Goal: Task Accomplishment & Management: Complete application form

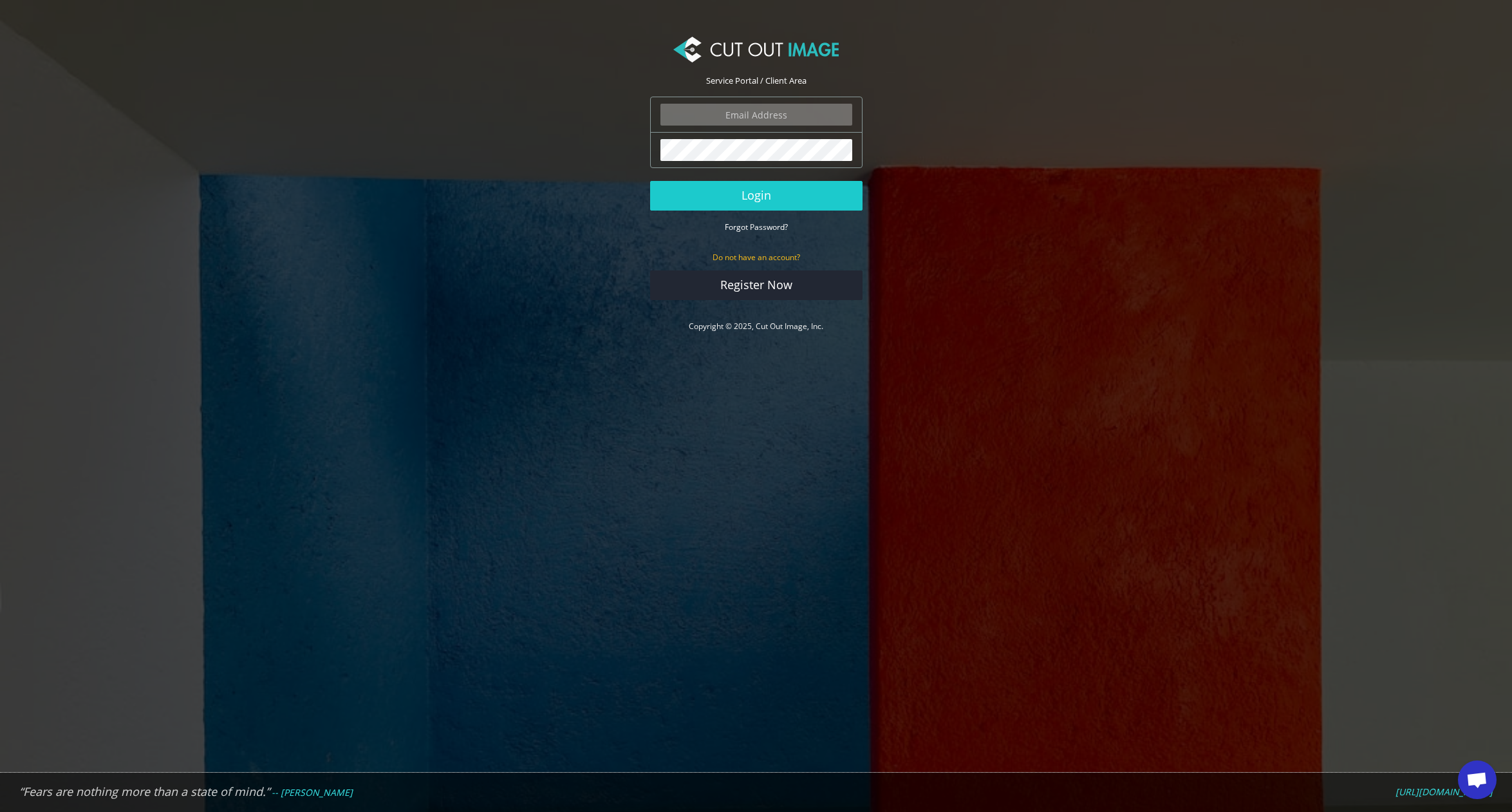
type input "[PERSON_NAME][EMAIL_ADDRESS][PERSON_NAME][DOMAIN_NAME]"
click at [792, 192] on button "Login" at bounding box center [757, 196] width 213 height 29
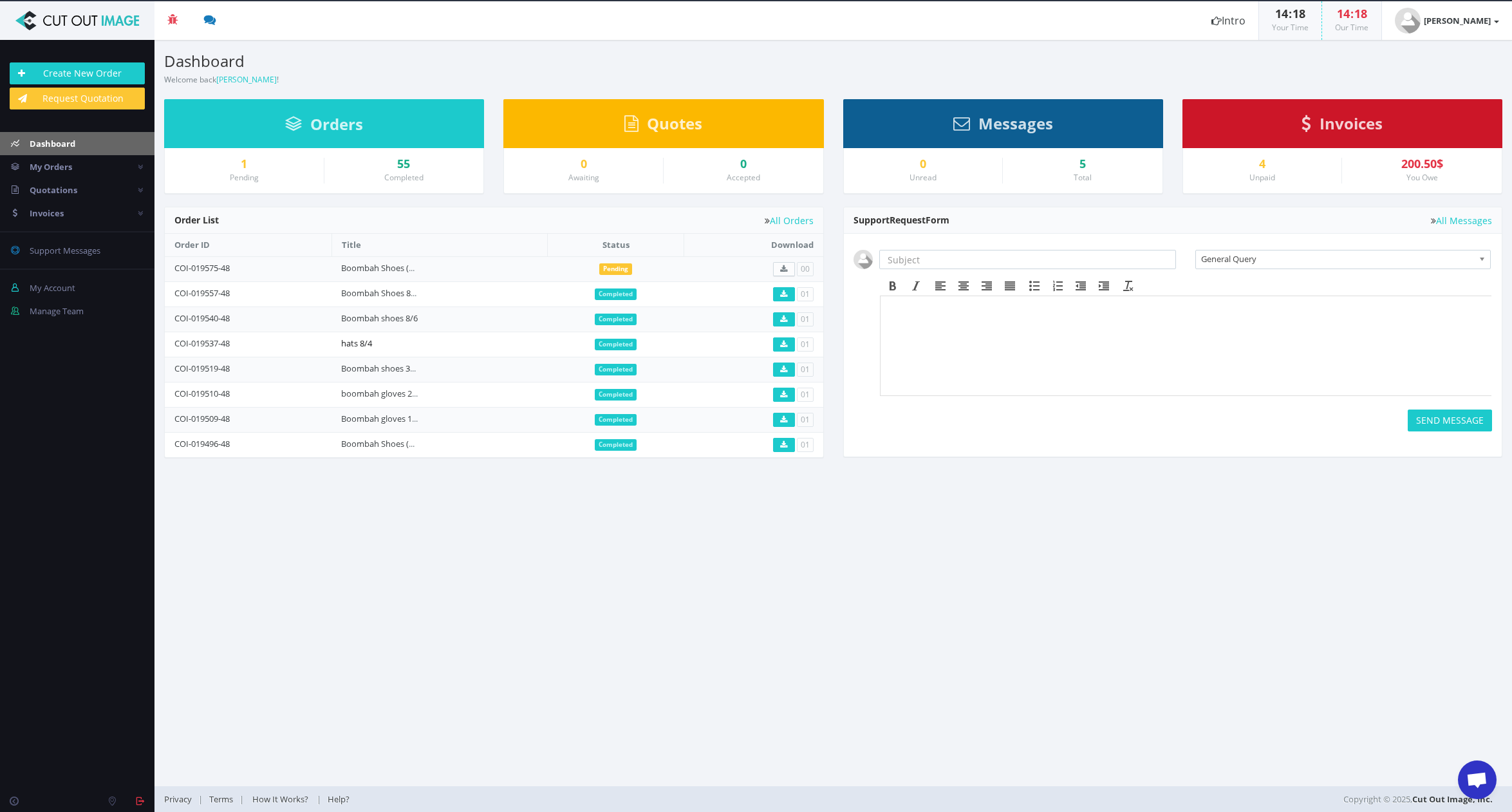
click at [371, 339] on link "hats 8/4" at bounding box center [357, 343] width 31 height 12
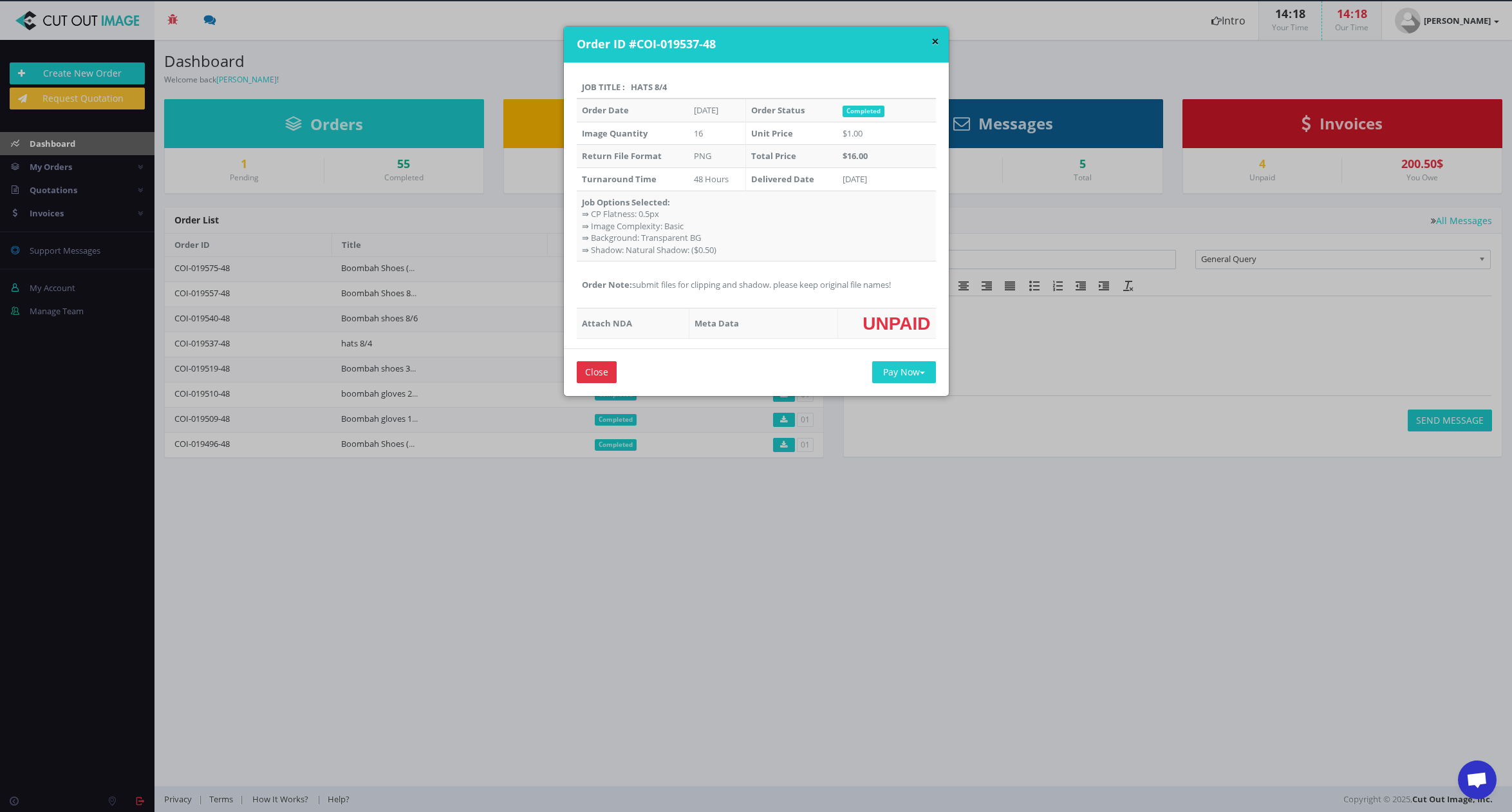
click at [936, 41] on div "× Order ID #COI-019537-48" at bounding box center [756, 45] width 385 height 36
click at [577, 366] on input "Close" at bounding box center [597, 371] width 40 height 22
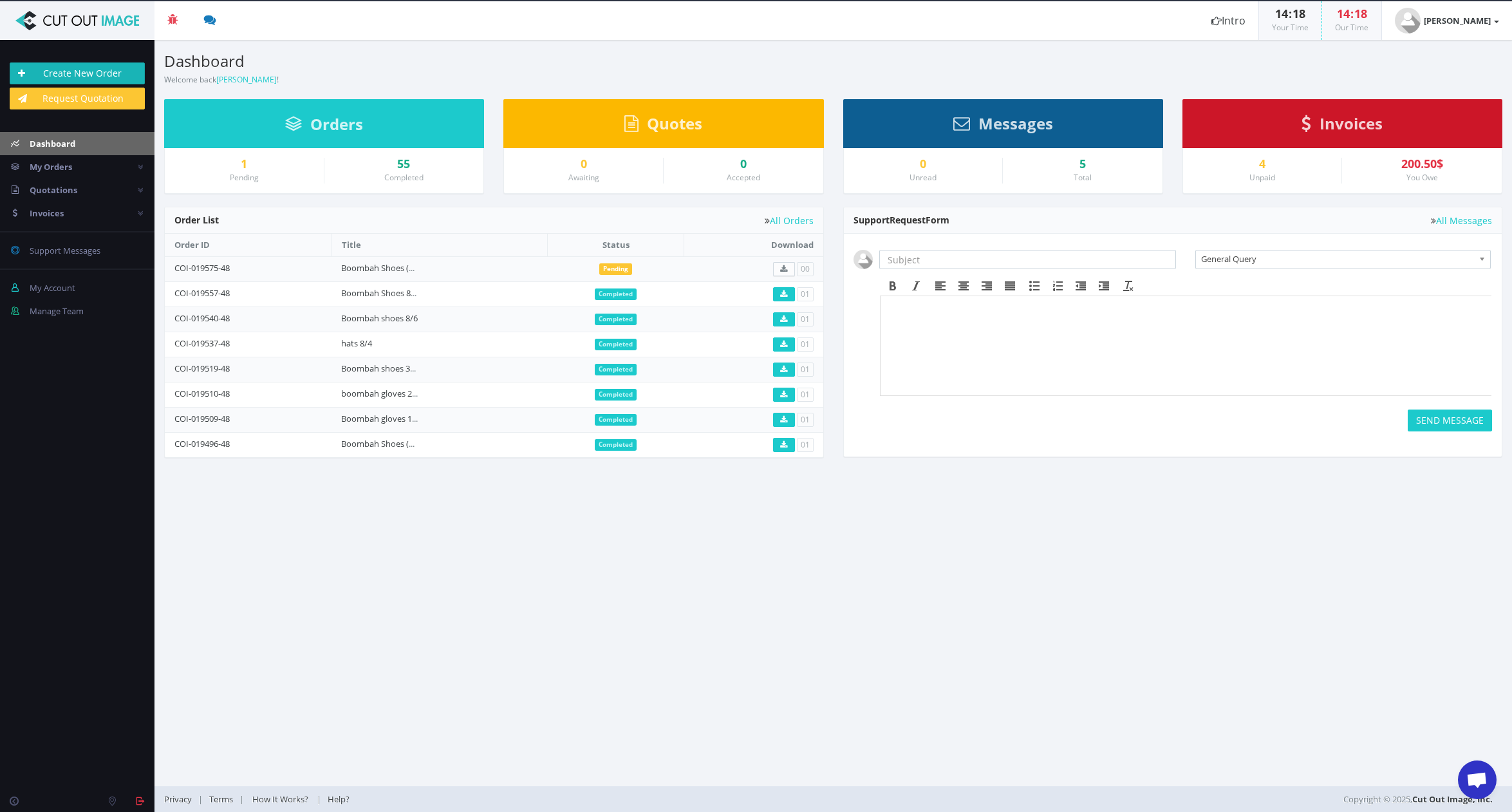
click at [100, 76] on link "Create New Order" at bounding box center [77, 73] width 135 height 22
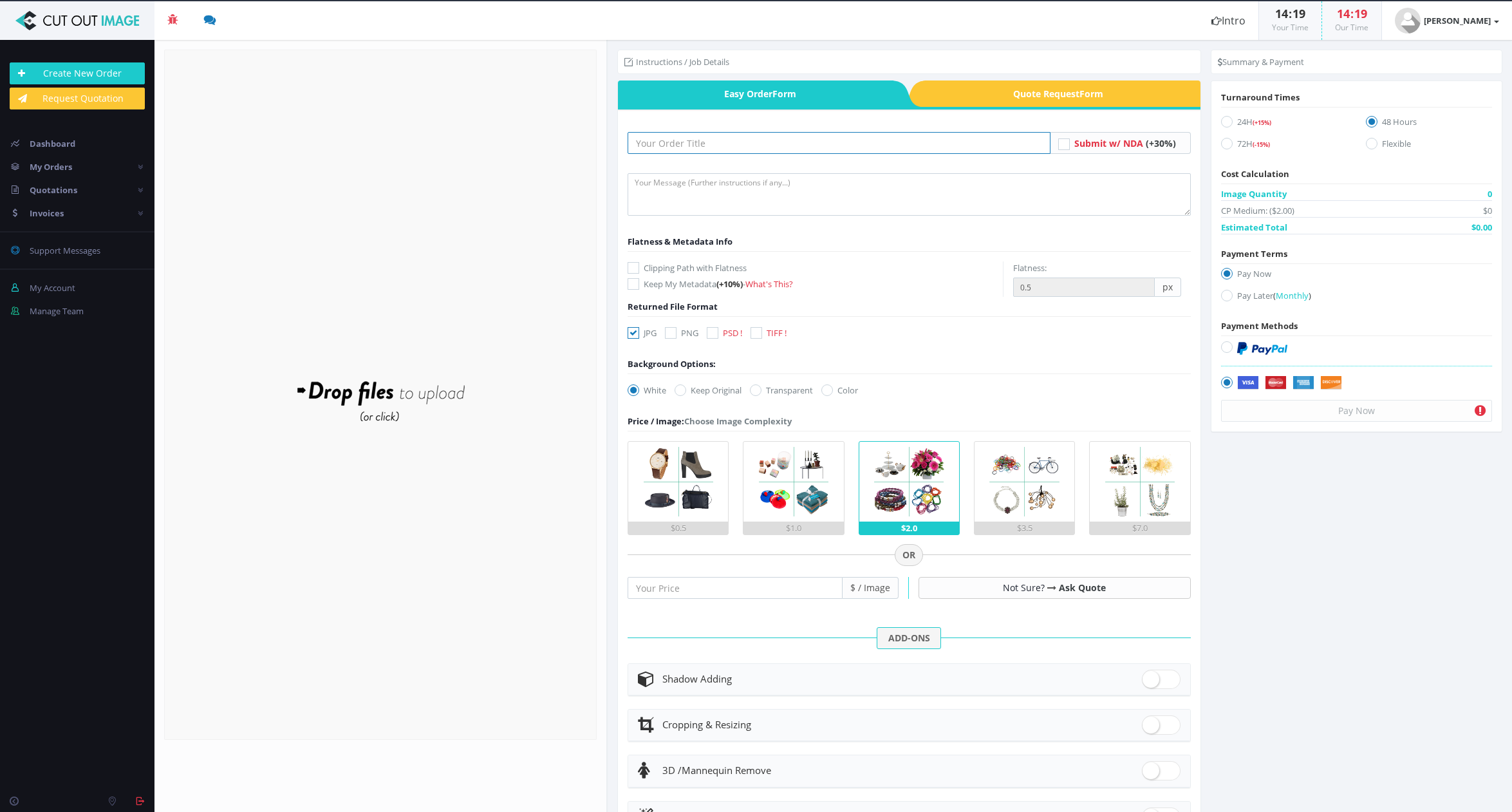
click at [719, 140] on input "text" at bounding box center [839, 143] width 423 height 22
type input "Boombah hats 8.20"
click at [680, 175] on textarea at bounding box center [908, 194] width 563 height 43
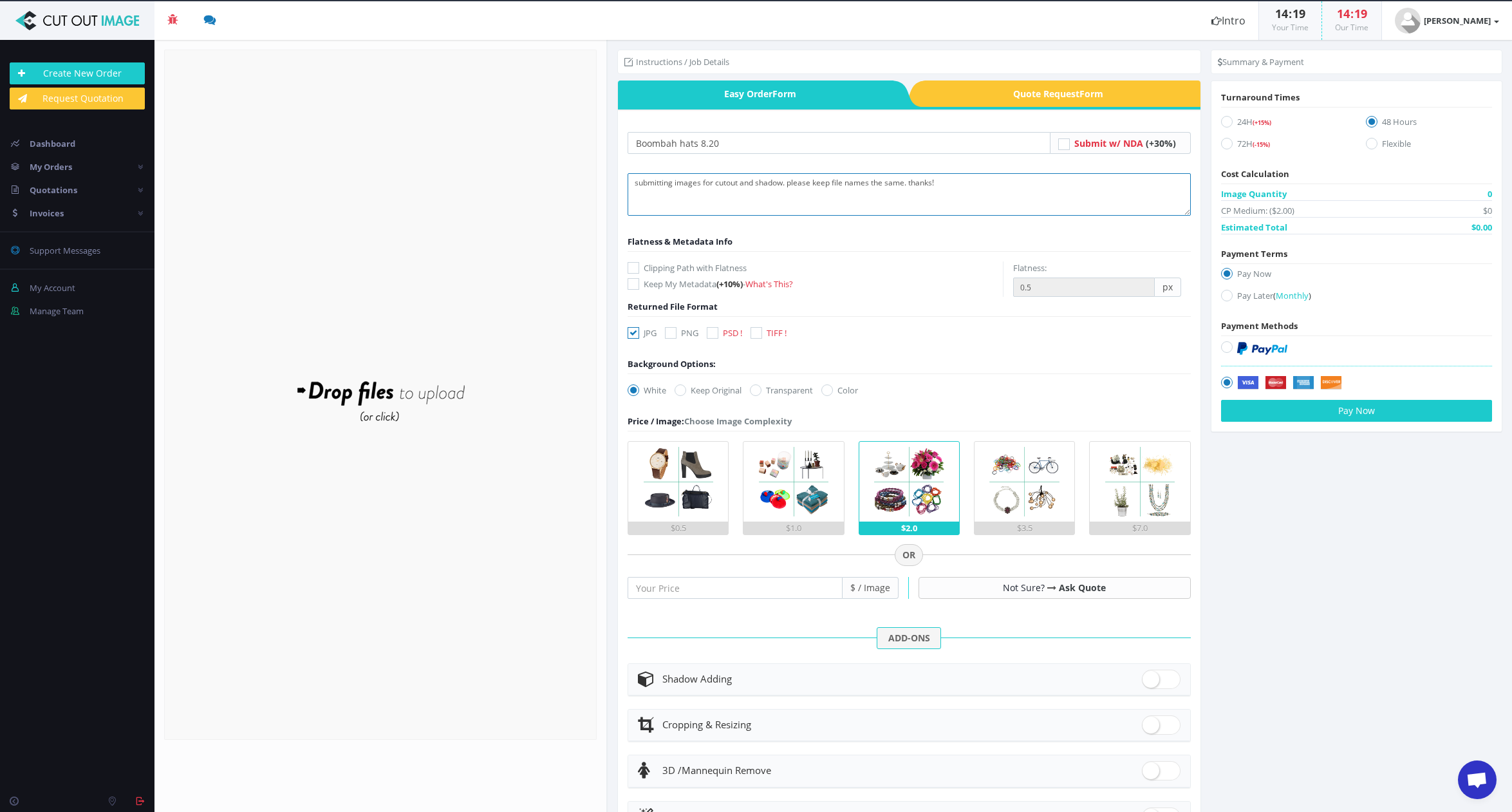
type textarea "submitting images for cutout and shadow. please keep file names the same. thank…"
click at [636, 262] on icon at bounding box center [633, 268] width 12 height 12
click at [636, 264] on input "Clipping Path with Flatness" at bounding box center [635, 268] width 8 height 8
checkbox input "true"
click at [641, 338] on label "JPG" at bounding box center [641, 333] width 29 height 13
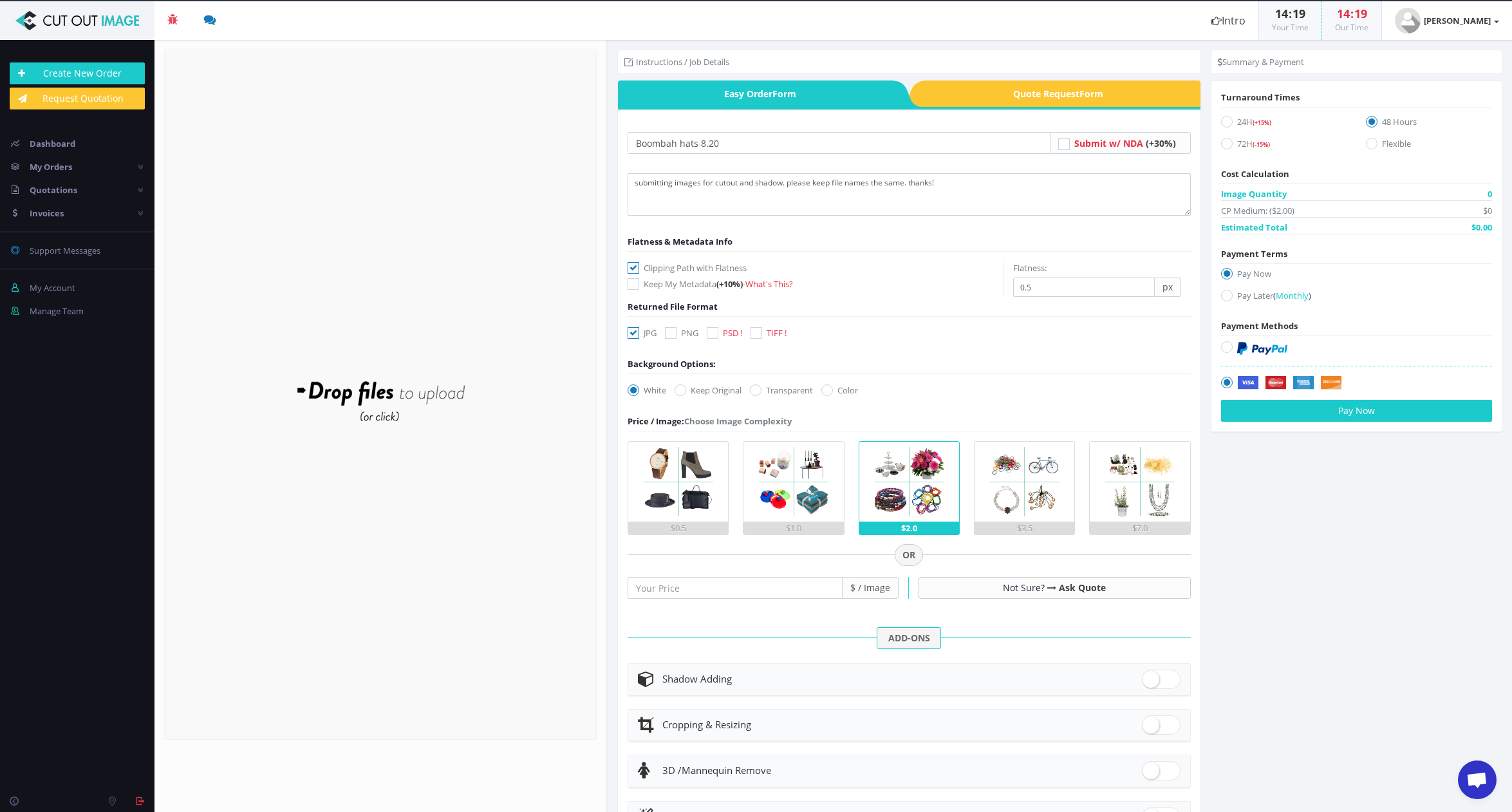
click at [639, 337] on input "JPG" at bounding box center [635, 333] width 8 height 8
checkbox input "false"
click at [676, 332] on icon at bounding box center [671, 333] width 12 height 12
click at [676, 332] on input "PNG" at bounding box center [672, 333] width 8 height 8
checkbox input "true"
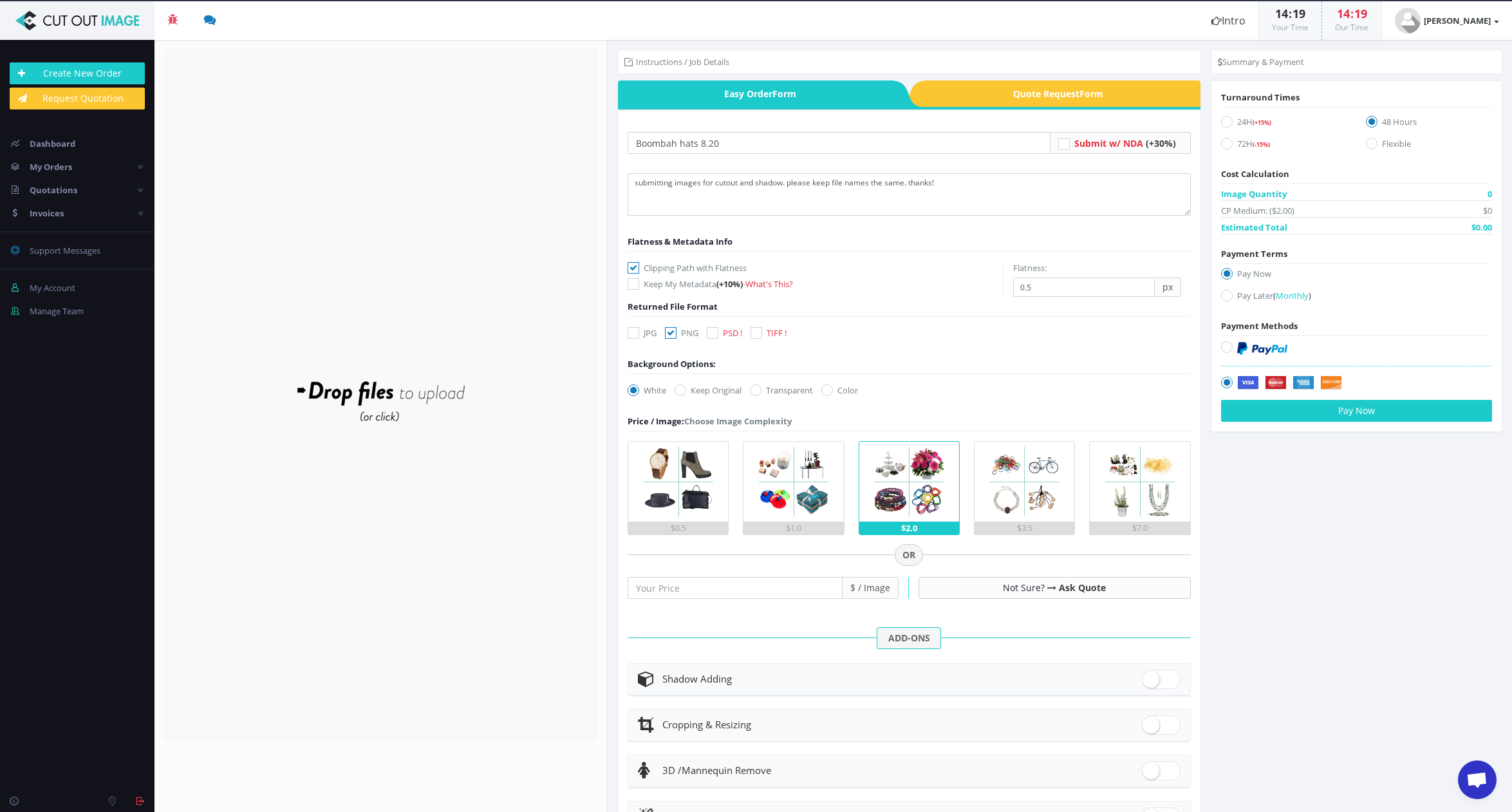
click at [756, 392] on icon at bounding box center [755, 390] width 12 height 12
click at [756, 392] on input "Transparent" at bounding box center [757, 390] width 8 height 8
radio input "true"
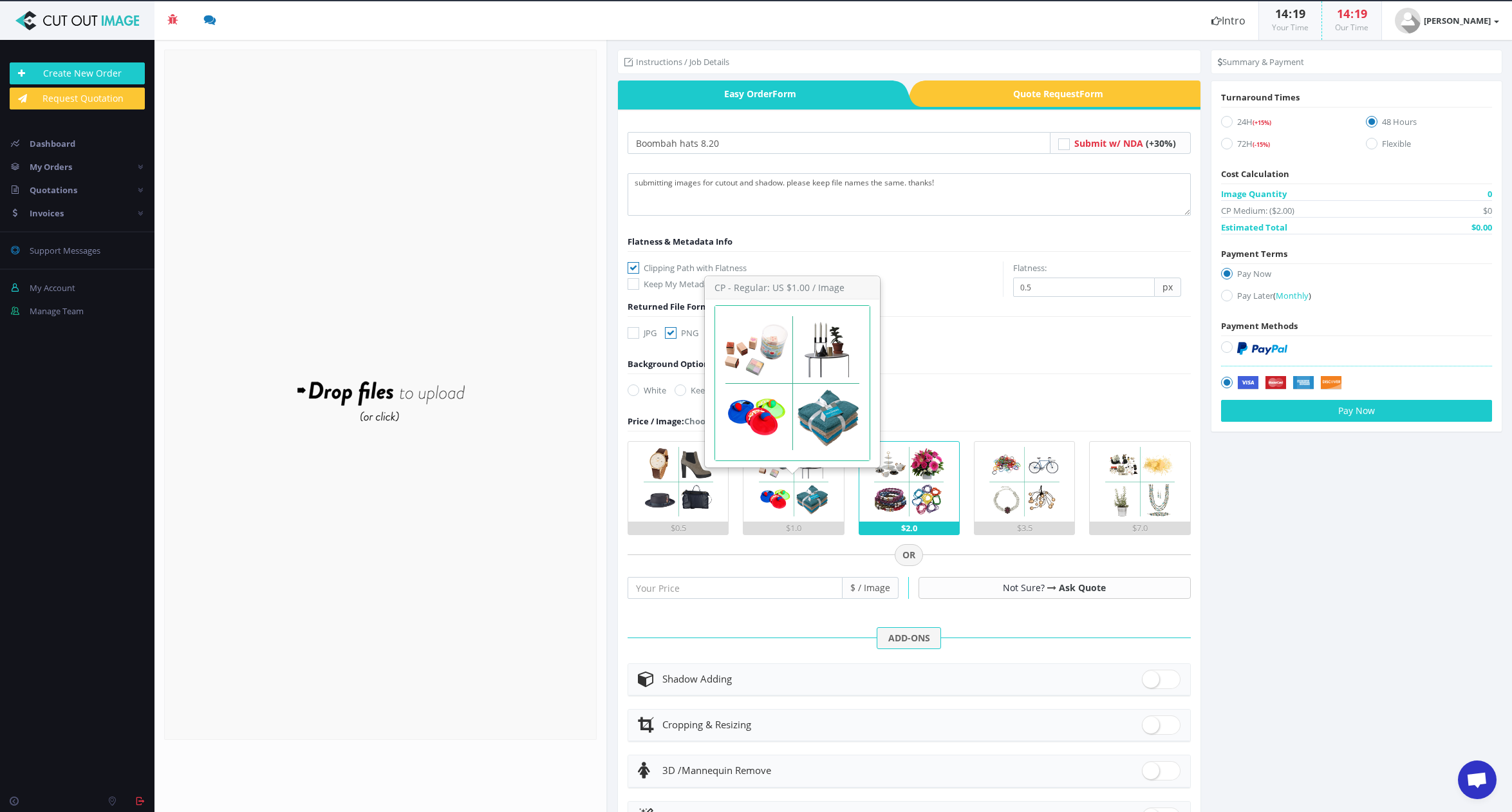
click at [803, 508] on img at bounding box center [794, 481] width 80 height 80
click at [0, 0] on input "$1.0" at bounding box center [0, 0] width 0 height 0
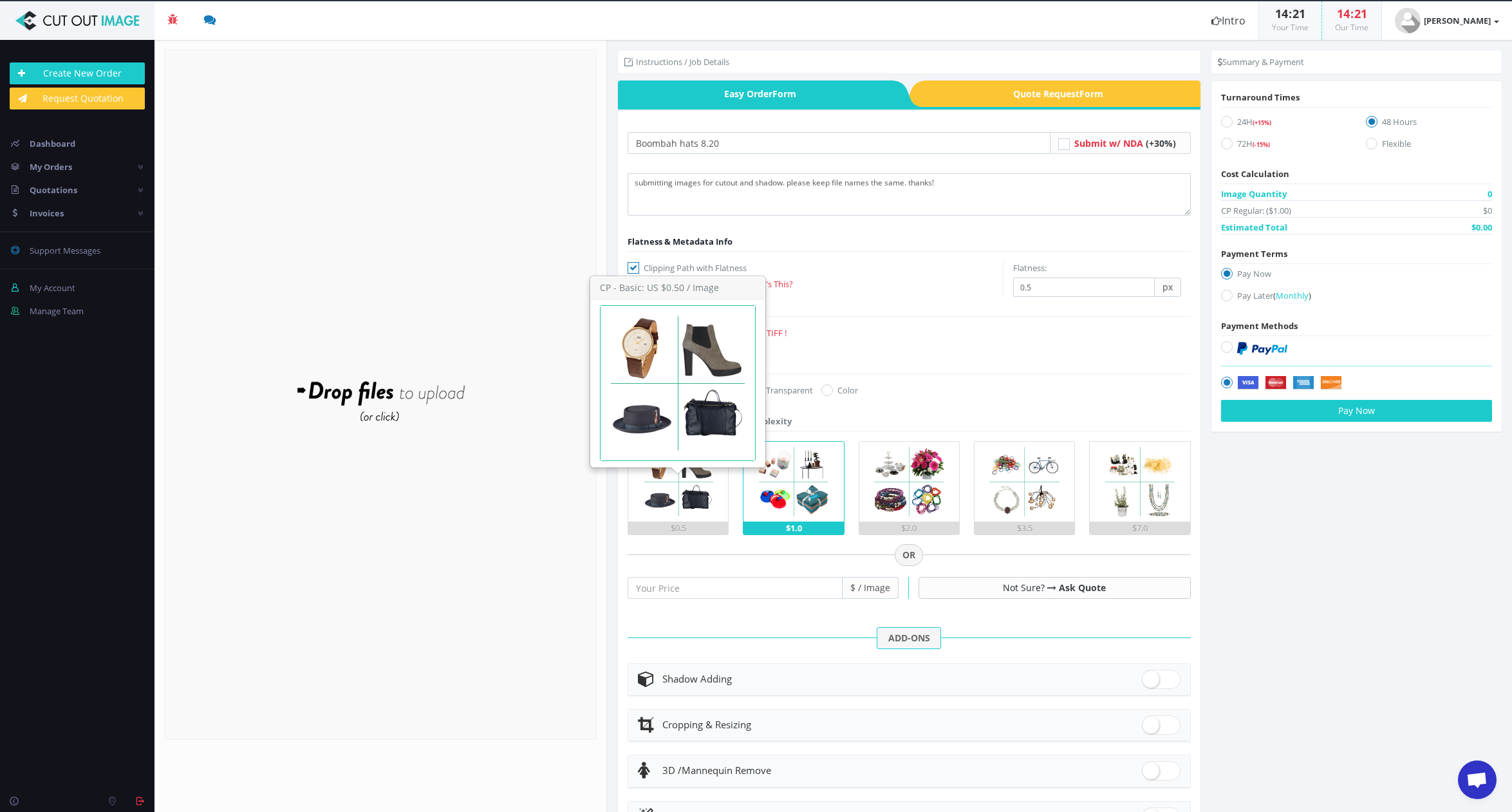
click at [690, 501] on img at bounding box center [678, 481] width 80 height 80
click at [0, 0] on input "$0.5" at bounding box center [0, 0] width 0 height 0
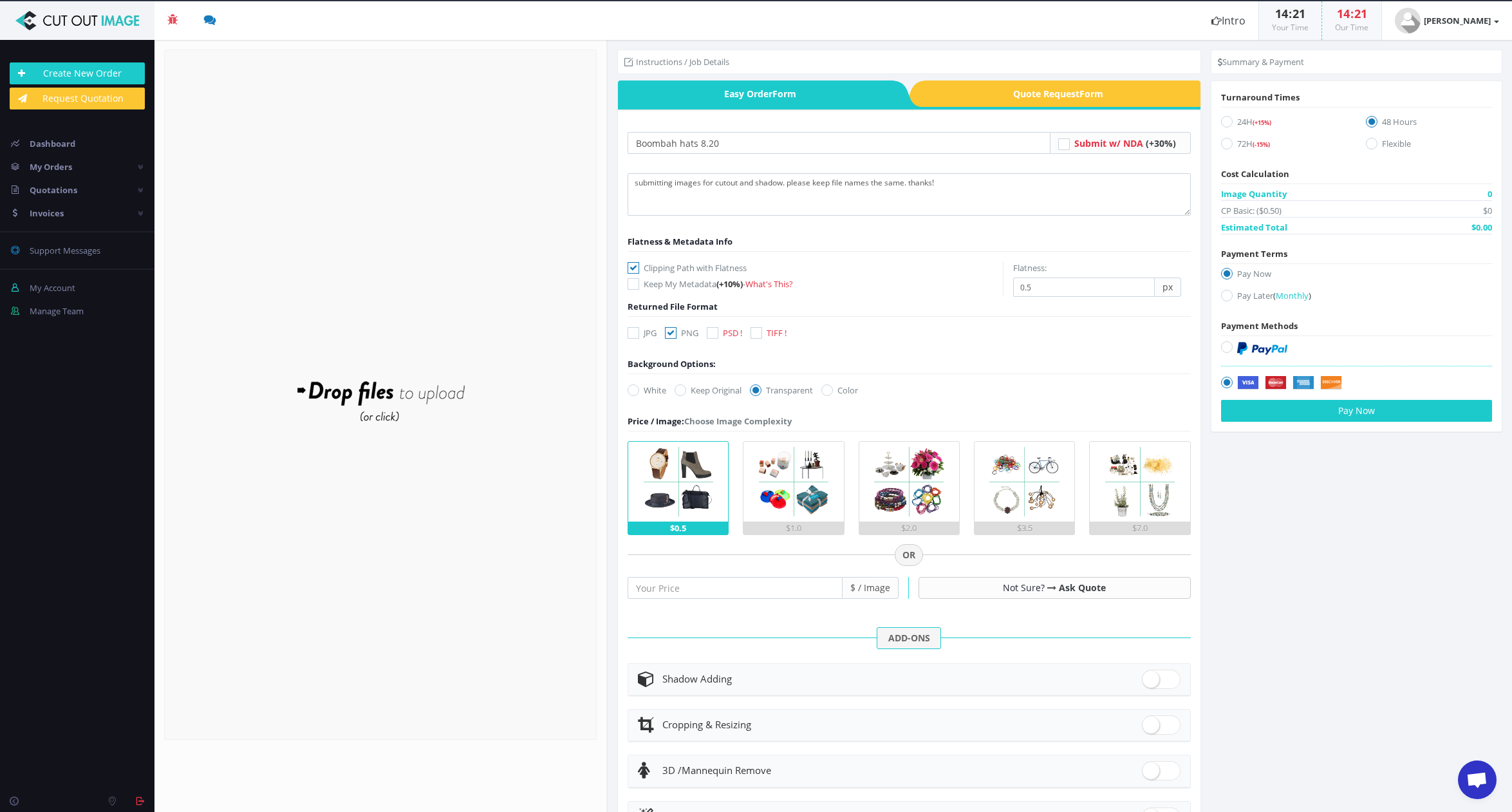
click at [399, 417] on div "Drop files here to upload" at bounding box center [380, 394] width 276 height 79
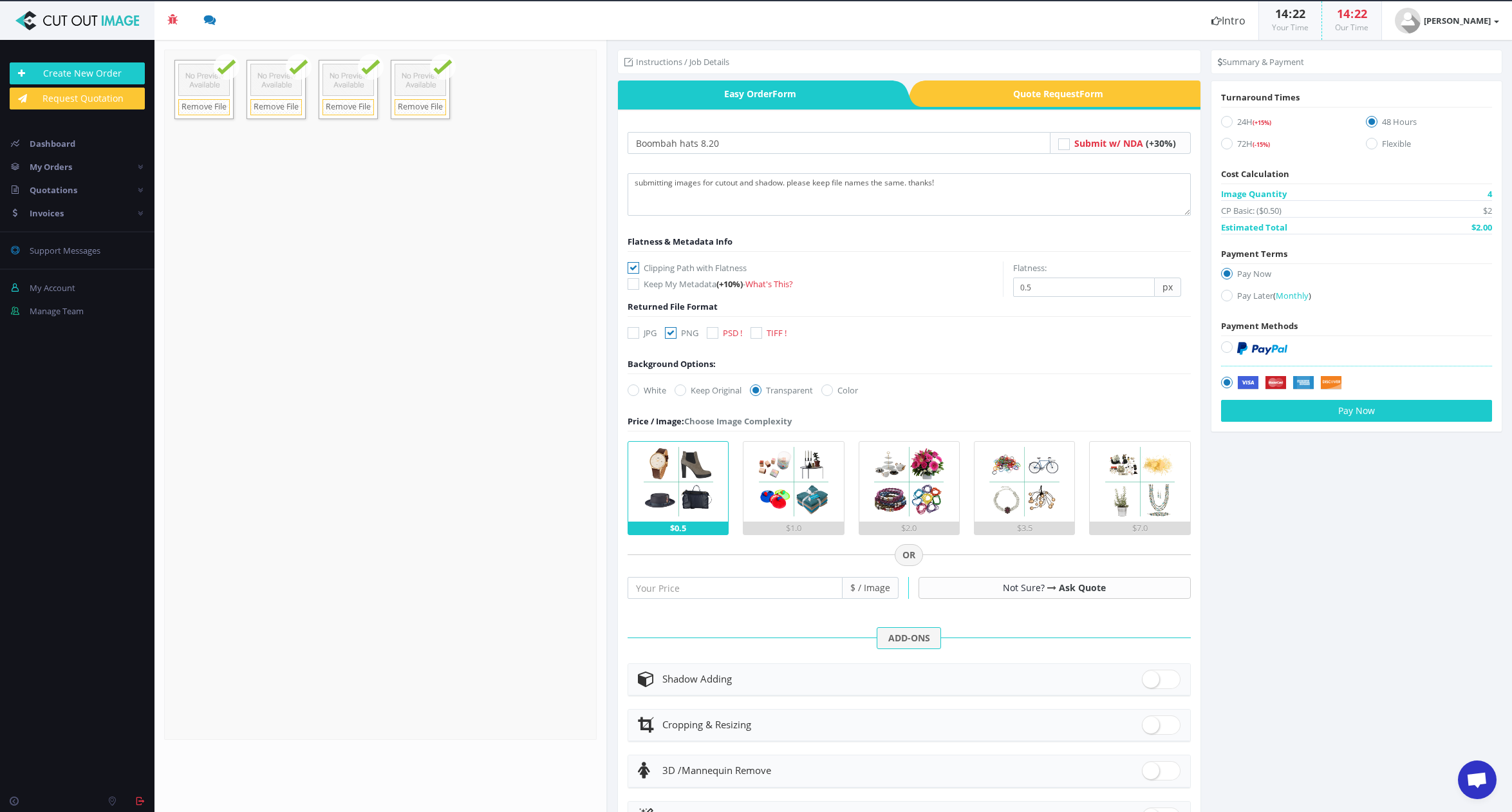
click at [1155, 678] on span at bounding box center [1161, 679] width 38 height 20
click at [1150, 678] on input "checkbox" at bounding box center [1146, 676] width 8 height 8
checkbox input "true"
radio input "true"
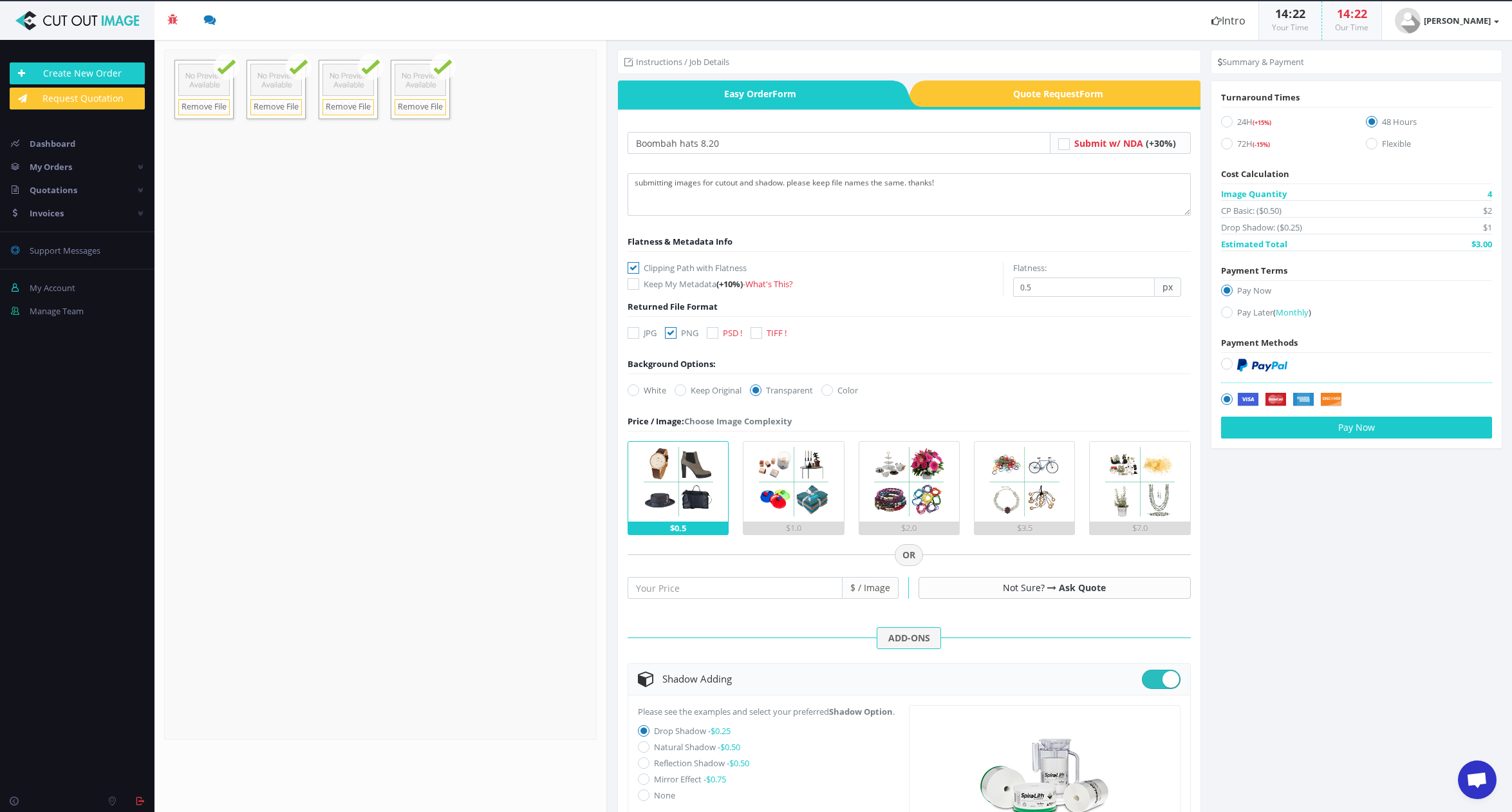
click at [643, 753] on icon at bounding box center [643, 746] width 12 height 12
click at [643, 751] on input "Natural Shadow - $0.50" at bounding box center [646, 747] width 8 height 8
radio input "true"
click at [1222, 318] on icon at bounding box center [1227, 312] width 12 height 12
click at [1224, 317] on input "Pay Later ( Monthly )" at bounding box center [1228, 313] width 8 height 8
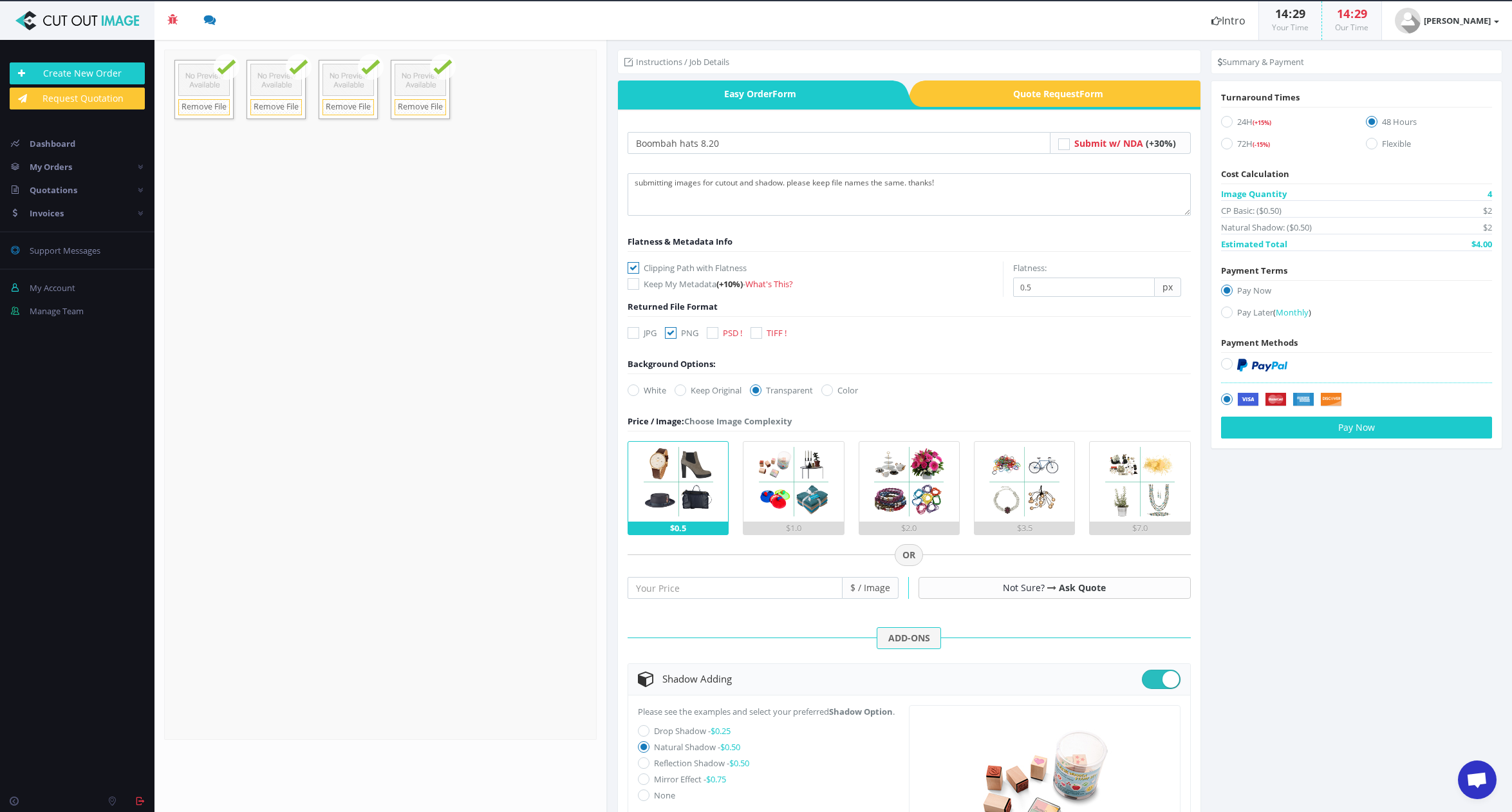
radio input "true"
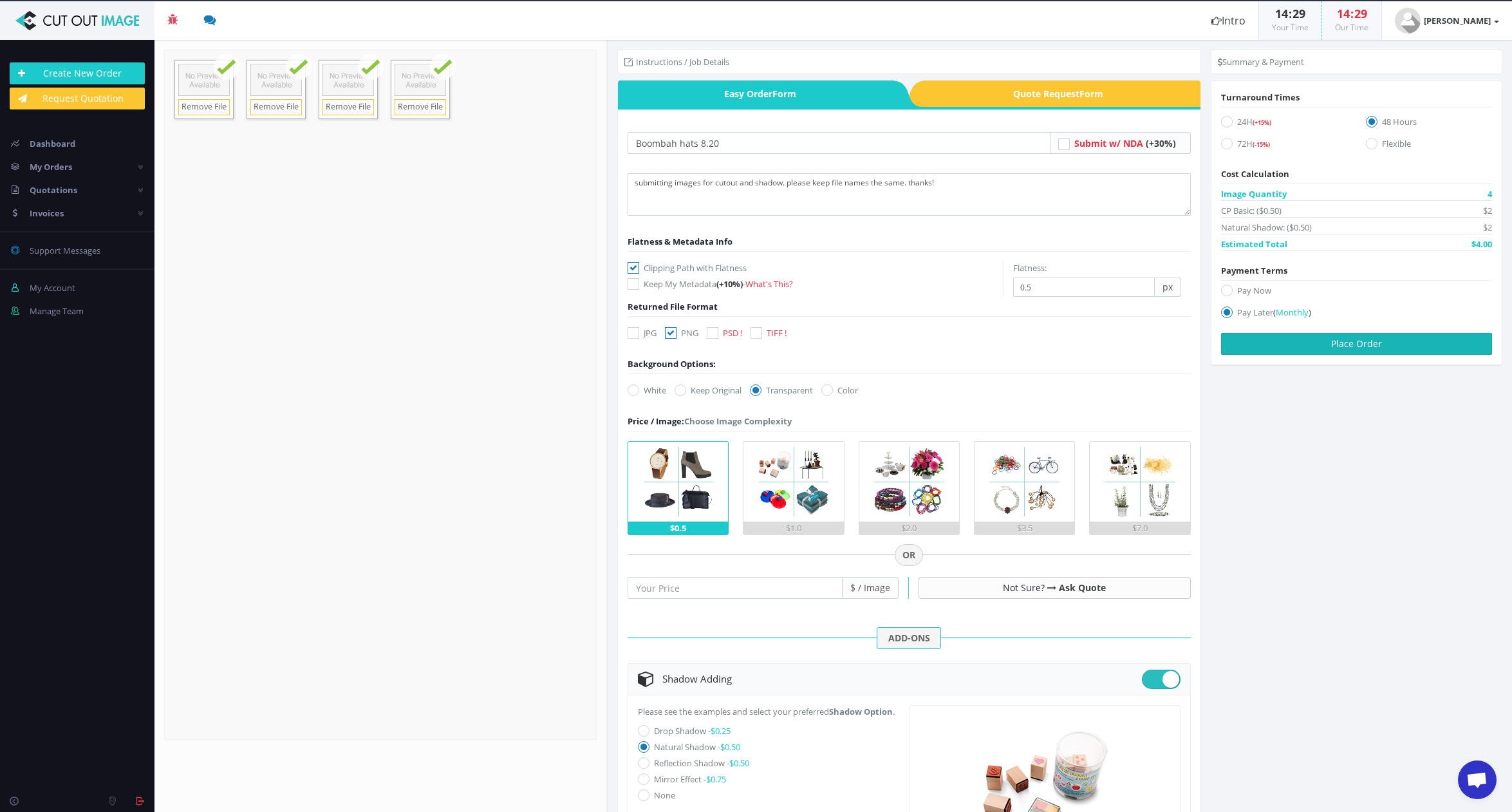
click at [1373, 341] on button "Place Order" at bounding box center [1356, 343] width 271 height 22
